Goal: Task Accomplishment & Management: Use online tool/utility

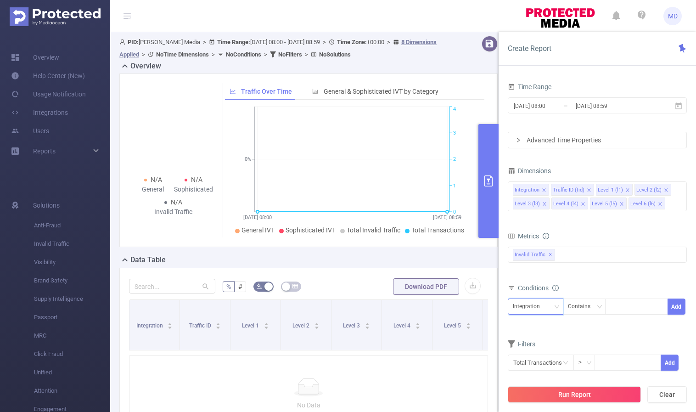
click at [550, 306] on div "Integration" at bounding box center [535, 306] width 45 height 15
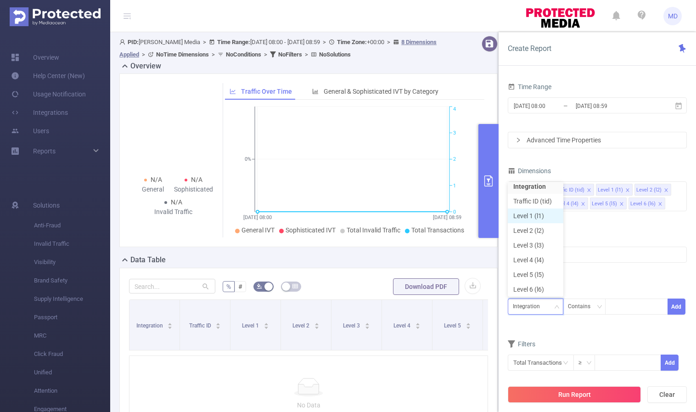
click at [540, 217] on li "Level 1 (l1)" at bounding box center [535, 215] width 56 height 15
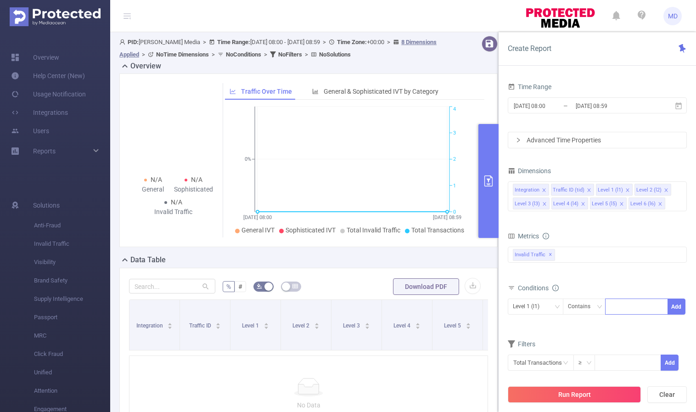
click at [631, 308] on div at bounding box center [636, 306] width 53 height 15
paste input "2102"
type input "2102"
paste input "20019"
type input "20019"
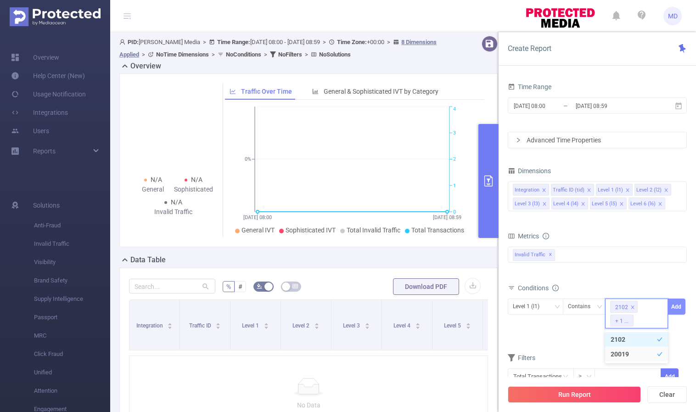
click at [675, 308] on button "Add" at bounding box center [676, 306] width 18 height 16
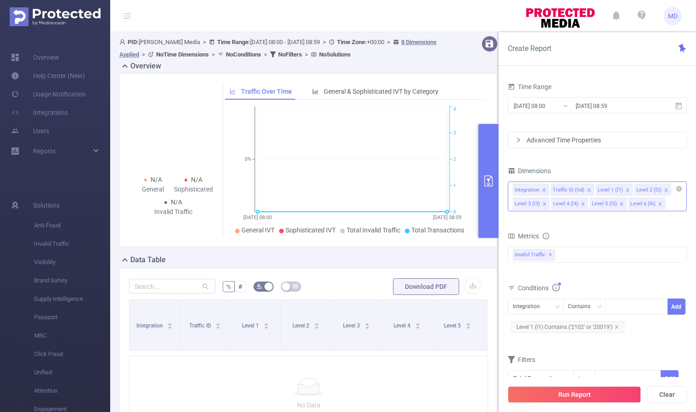
click at [658, 201] on icon "icon: close" at bounding box center [660, 203] width 5 height 5
click at [620, 203] on icon "icon: close" at bounding box center [621, 203] width 5 height 5
click at [581, 202] on icon "icon: close" at bounding box center [582, 203] width 5 height 5
click at [664, 188] on icon "icon: close" at bounding box center [665, 189] width 3 height 3
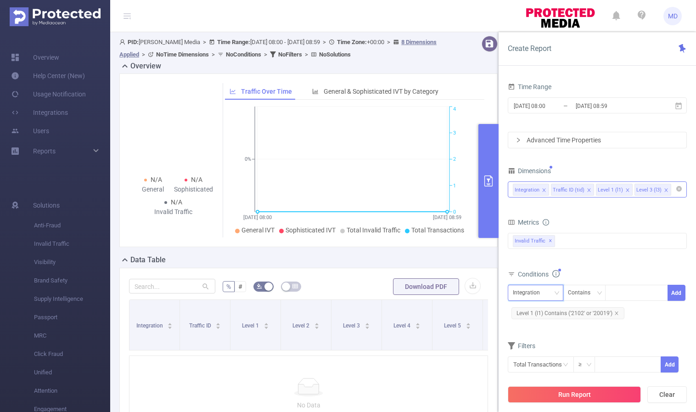
click at [548, 294] on div "Integration" at bounding box center [535, 292] width 45 height 15
click at [610, 256] on div "bp_total brand-safety brand_is_solution bp_adult bp_arms bp_crime bp_death_inju…" at bounding box center [596, 246] width 179 height 27
click at [673, 189] on input at bounding box center [675, 190] width 5 height 12
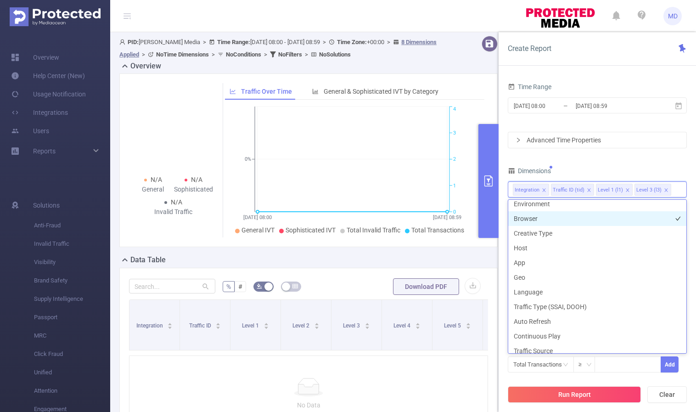
scroll to position [144, 0]
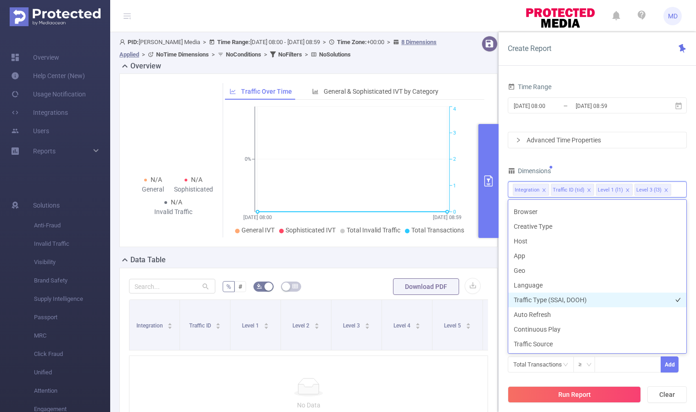
click at [581, 297] on li "Traffic Type (SSAI, DOOH)" at bounding box center [597, 299] width 178 height 15
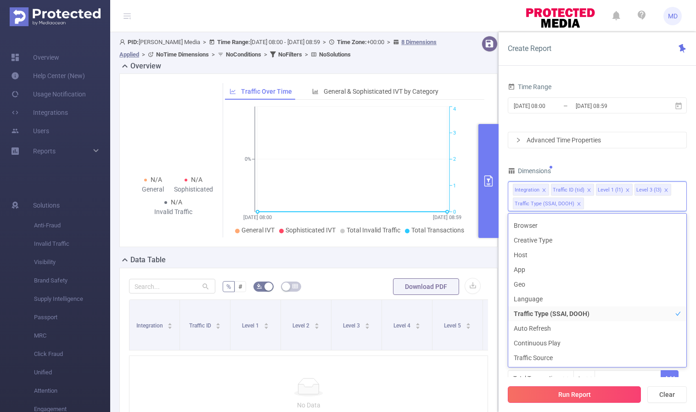
click at [568, 396] on button "Run Report" at bounding box center [573, 394] width 133 height 17
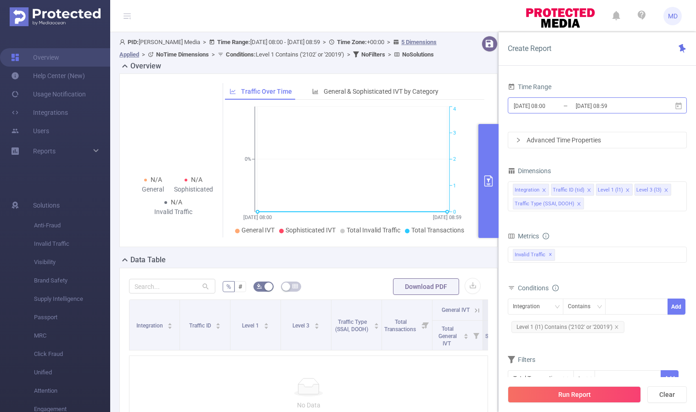
click at [596, 105] on input "[DATE] 08:59" at bounding box center [611, 106] width 74 height 12
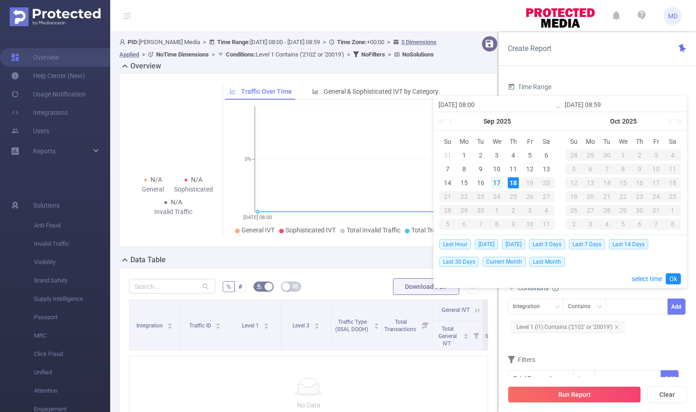
click at [497, 181] on div "17" at bounding box center [496, 182] width 11 height 11
click at [497, 179] on div "17" at bounding box center [496, 182] width 11 height 11
type input "[DATE] 08:00"
type input "[DATE] 08:59"
type input "[DATE] 08:00"
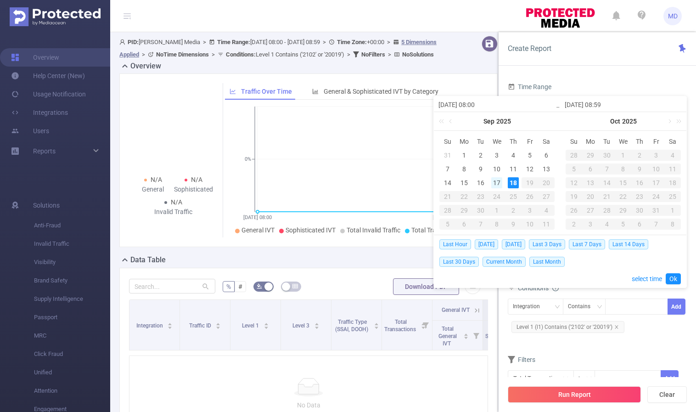
type input "[DATE] 08:59"
click at [513, 184] on div "18" at bounding box center [512, 182] width 11 height 11
click at [498, 182] on div "17" at bounding box center [496, 182] width 11 height 11
type input "[DATE] 08:59"
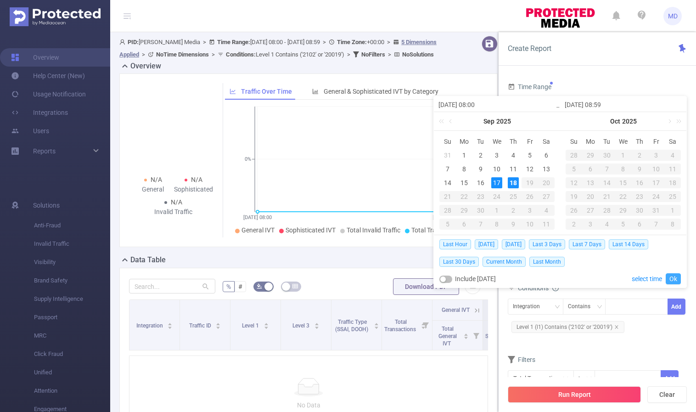
click at [673, 275] on link "Ok" at bounding box center [672, 278] width 15 height 11
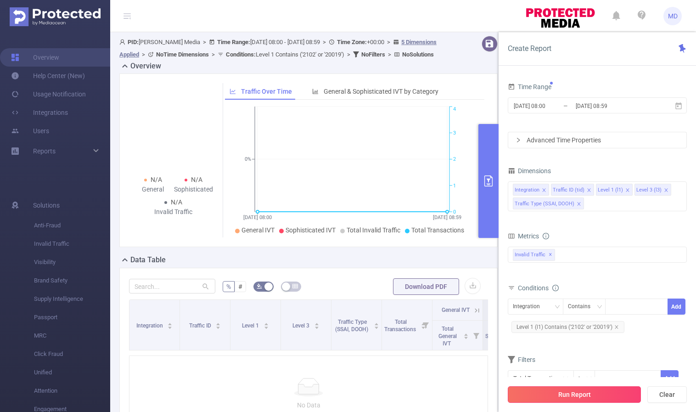
click at [560, 390] on button "Run Report" at bounding box center [573, 394] width 133 height 17
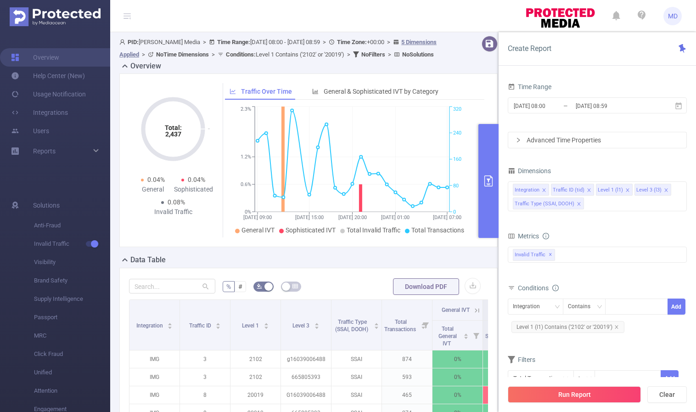
click at [490, 178] on icon "primary" at bounding box center [488, 180] width 11 height 11
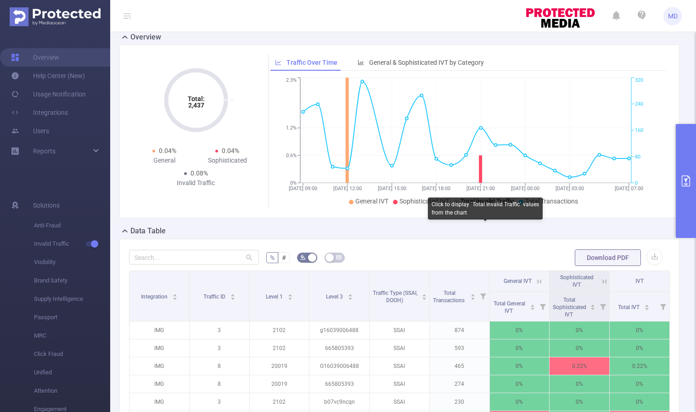
scroll to position [173, 0]
